Goal: Find specific page/section

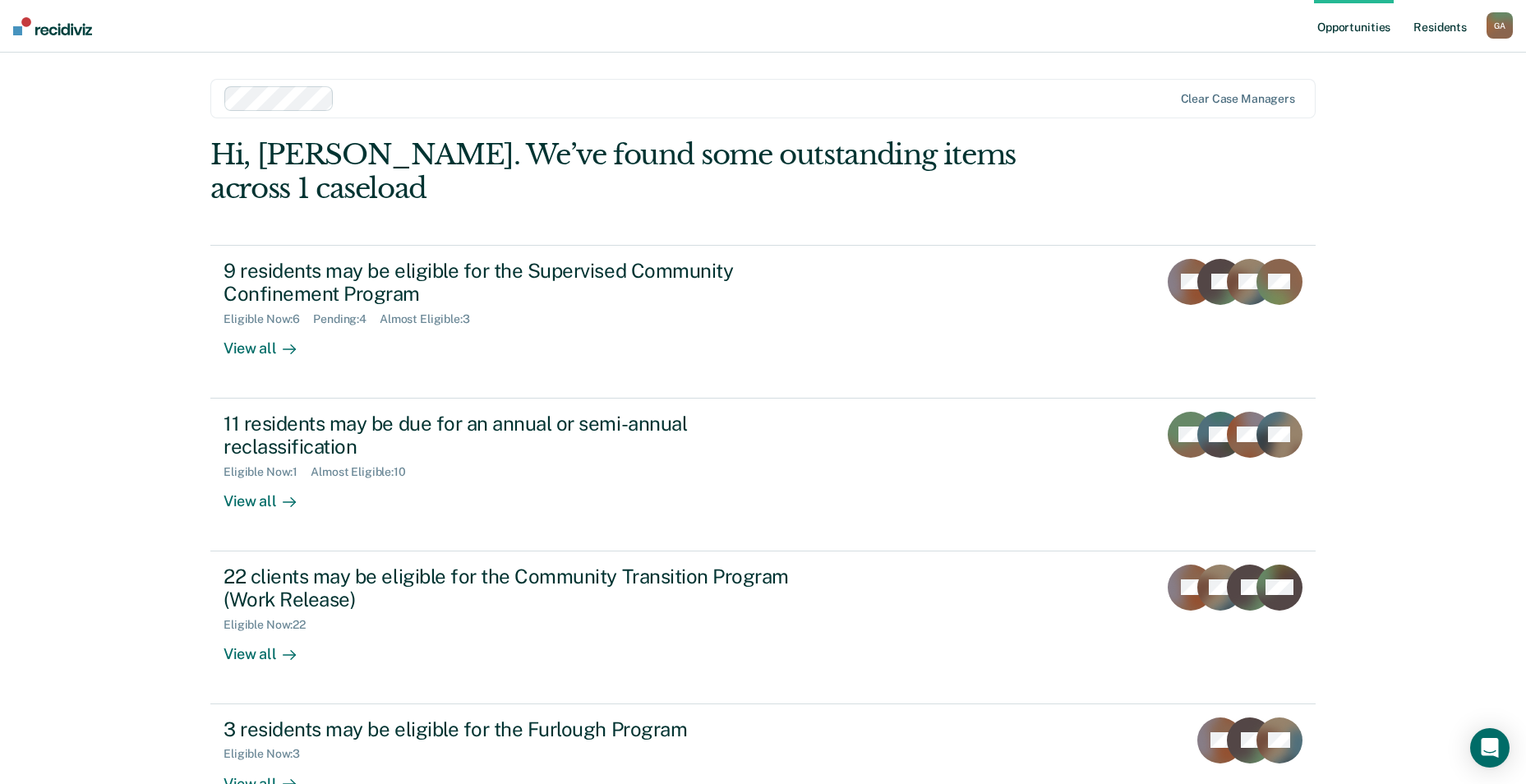
click at [1432, 27] on link "Resident s" at bounding box center [1440, 26] width 60 height 52
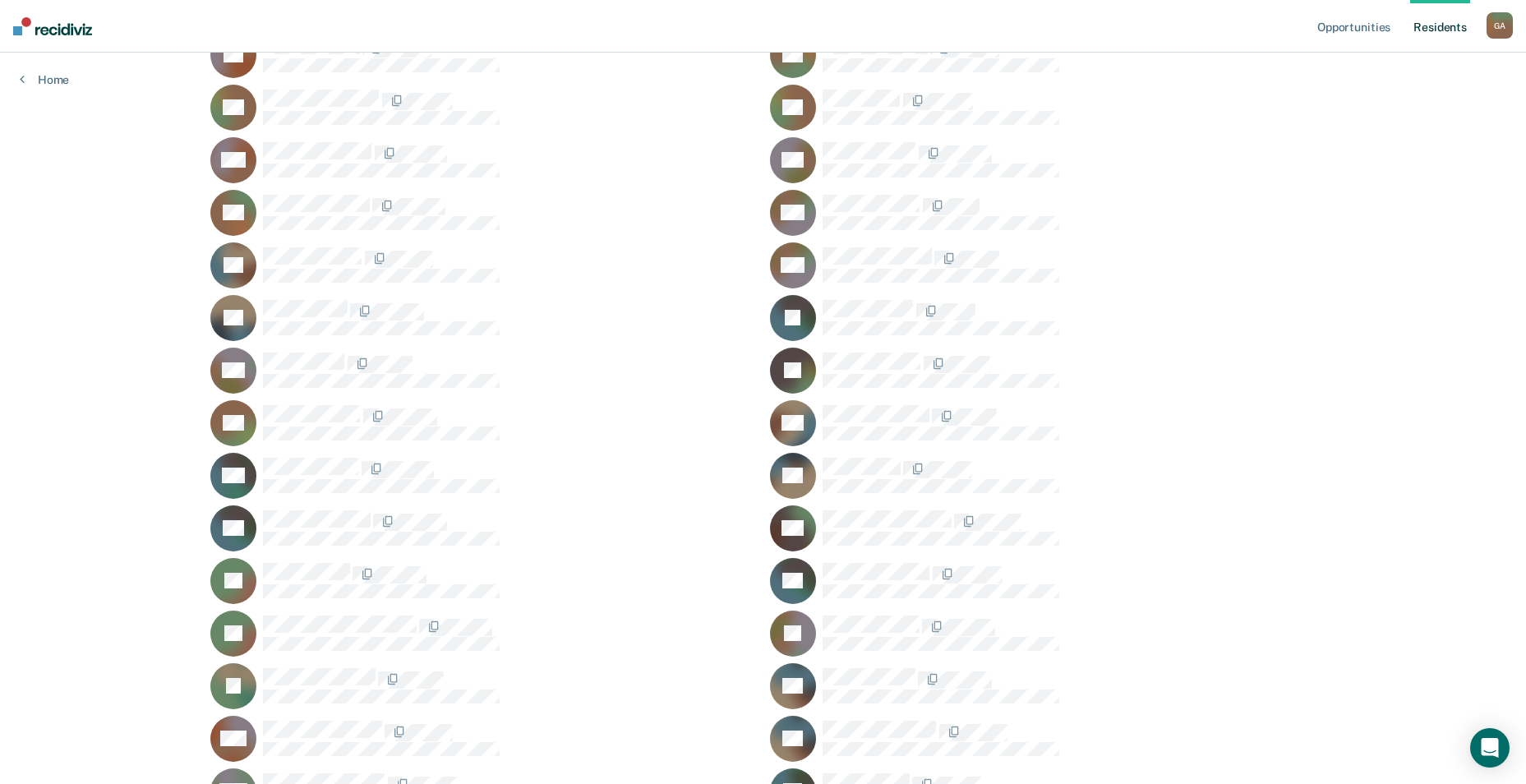
scroll to position [493, 0]
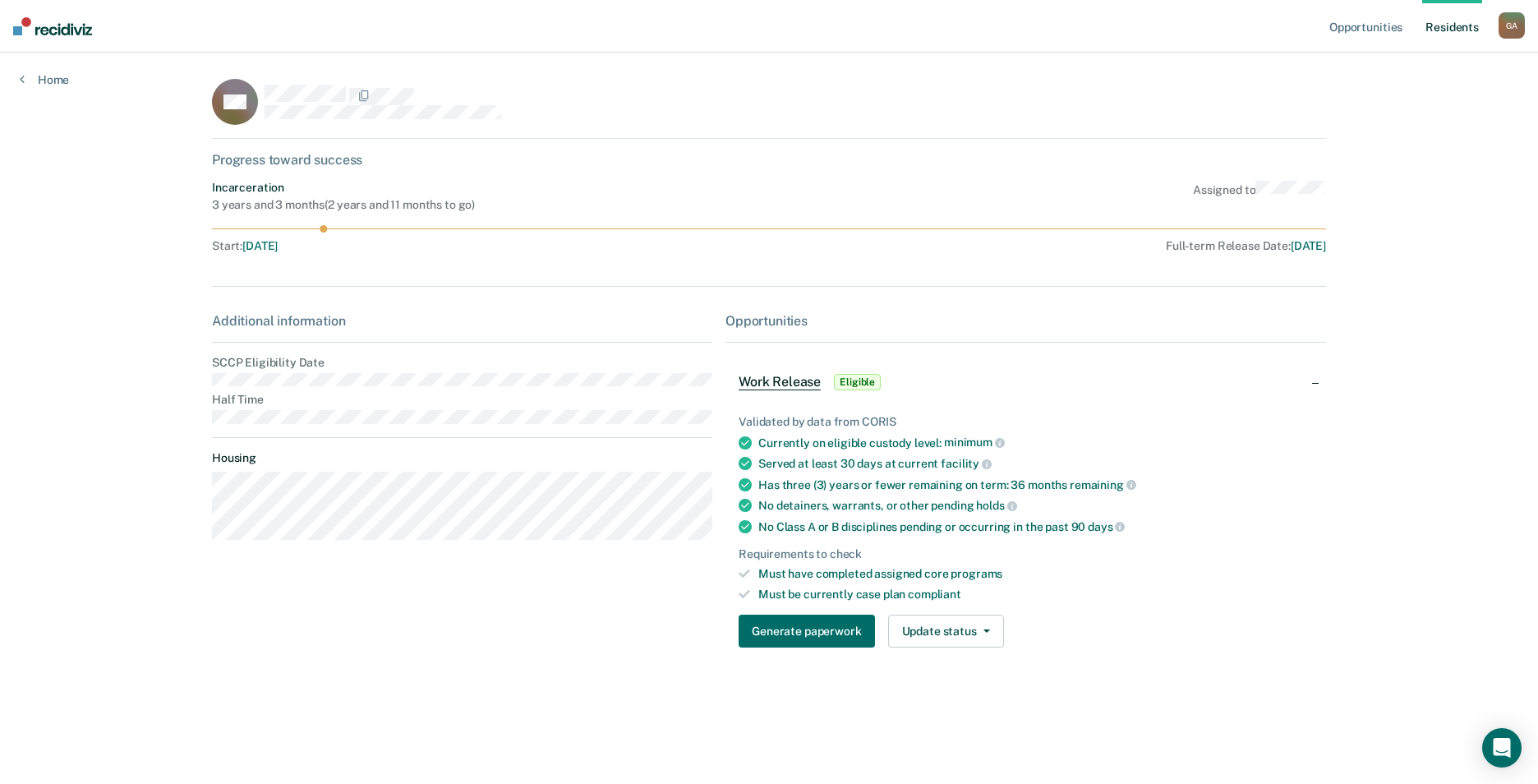
click at [211, 378] on main "GG Progress toward success Incarceration 3 years and 3 months ( 2 years and 11 …" at bounding box center [769, 398] width 1154 height 691
